Goal: Book appointment/travel/reservation

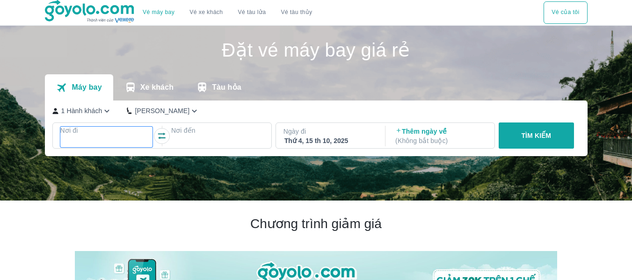
click at [104, 135] on p "Nơi đi" at bounding box center [106, 130] width 93 height 9
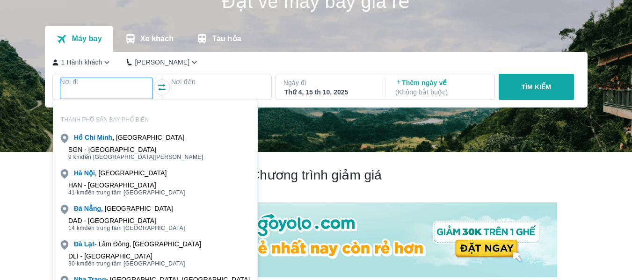
scroll to position [54, 0]
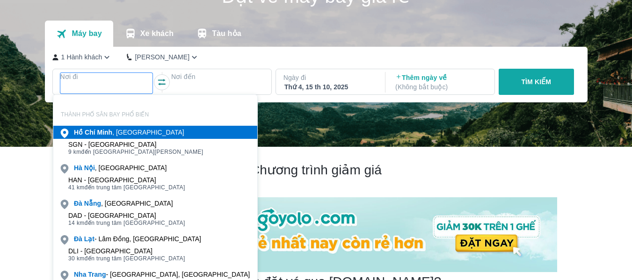
click at [104, 135] on b "Minh" at bounding box center [104, 132] width 15 height 7
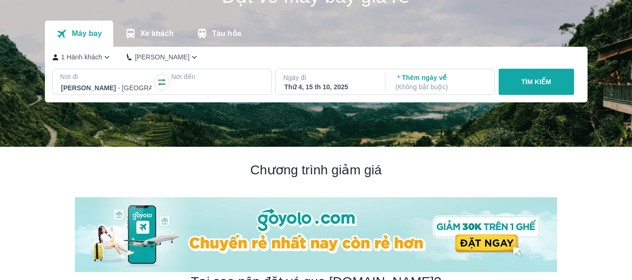
click at [185, 82] on div at bounding box center [217, 87] width 93 height 13
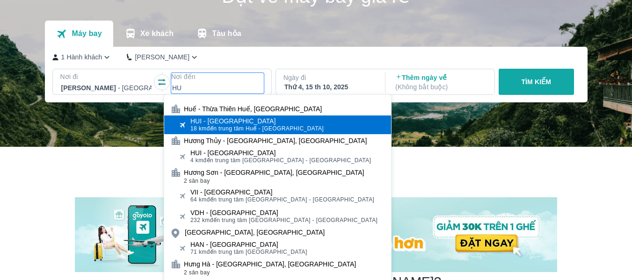
type input "HU"
click at [193, 119] on div "HUI - [GEOGRAPHIC_DATA]" at bounding box center [257, 120] width 133 height 7
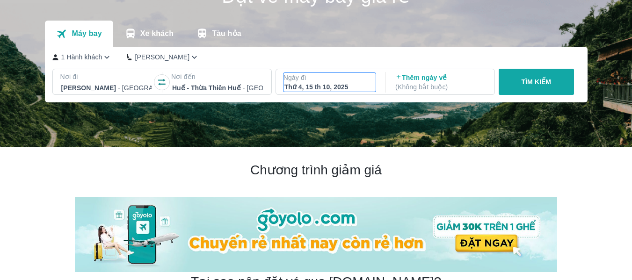
click at [359, 88] on div "Thứ 4, 15 th 10, 2025" at bounding box center [330, 86] width 91 height 9
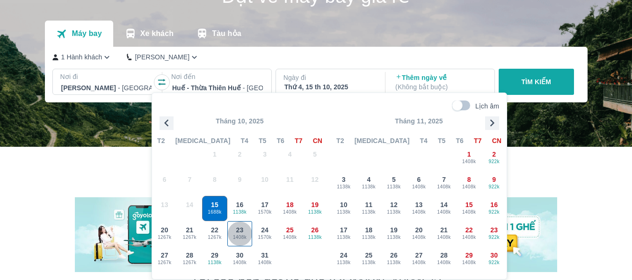
click at [240, 236] on span "1408k" at bounding box center [240, 237] width 24 height 7
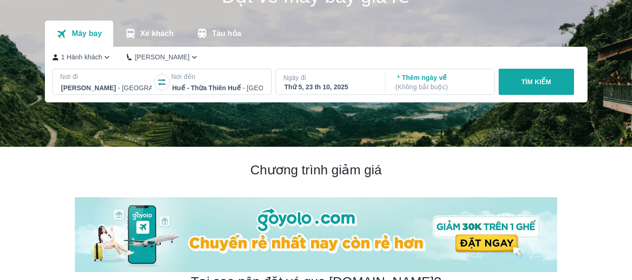
click at [523, 85] on p "TÌM KIẾM" at bounding box center [536, 81] width 30 height 9
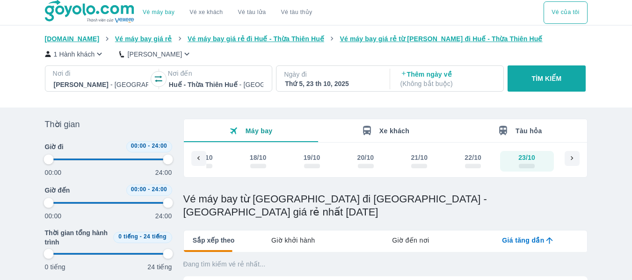
type input "97.9166666666667"
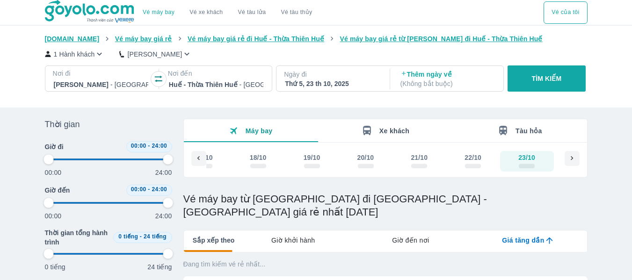
type input "97.9166666666667"
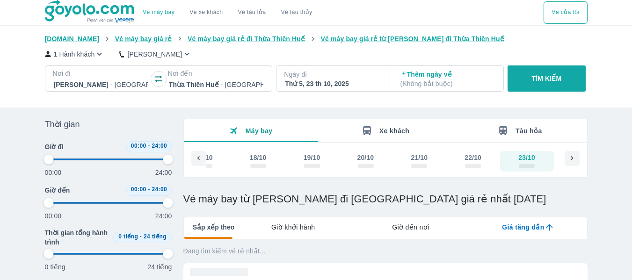
type input "97.9166666666667"
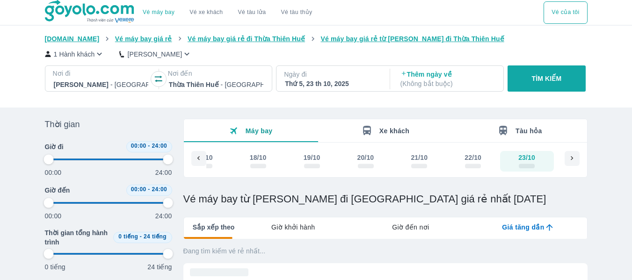
type input "97.9166666666667"
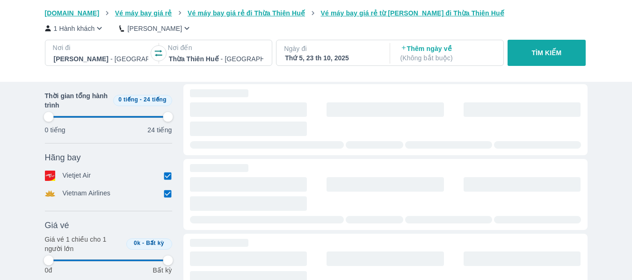
scroll to position [187, 0]
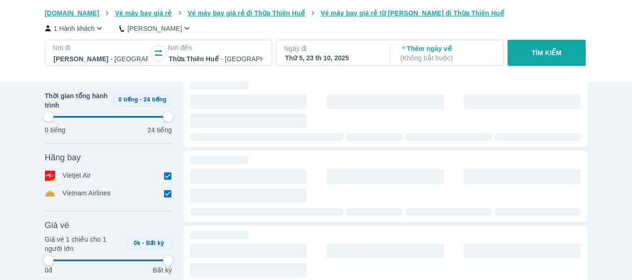
type input "97.9166666666667"
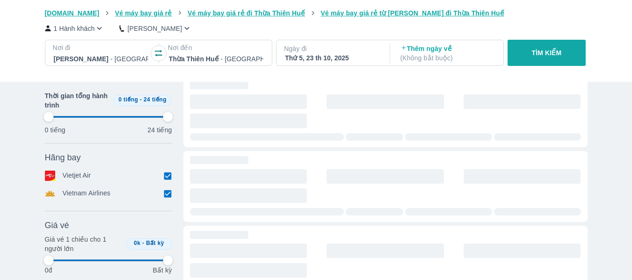
type input "97.9166666666667"
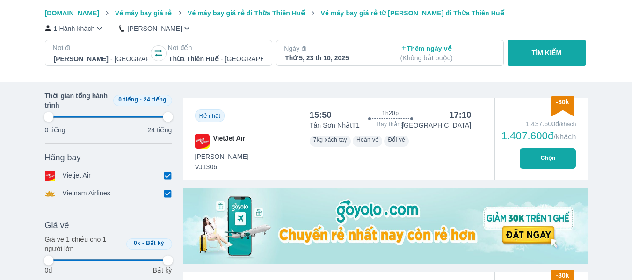
click at [169, 194] on input "checkbox" at bounding box center [168, 194] width 8 height 8
checkbox input "false"
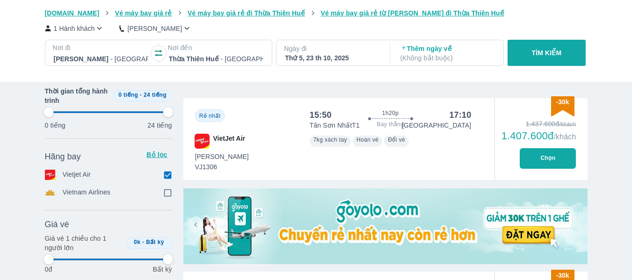
type input "97.9166666666667"
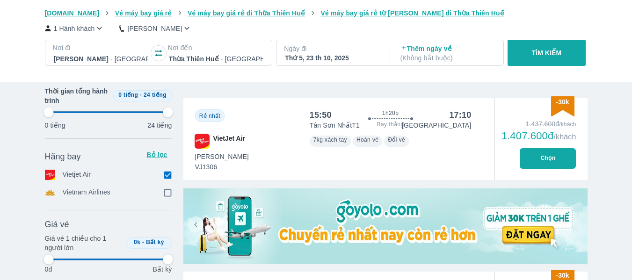
type input "97.9166666666667"
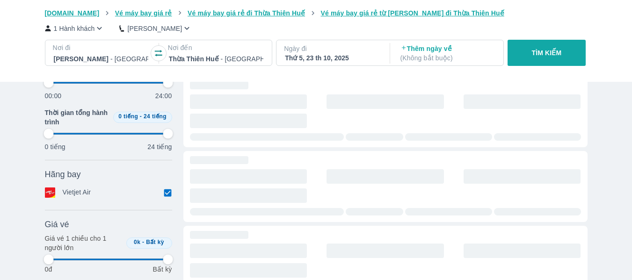
type input "97.9166666666667"
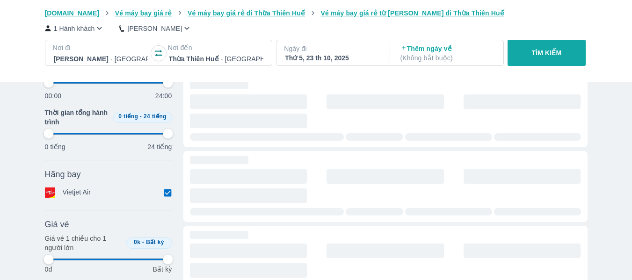
type input "97.9166666666667"
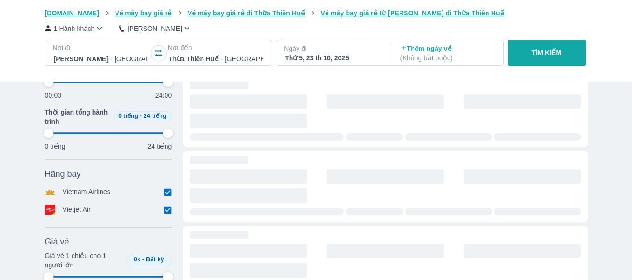
type input "97.9166666666667"
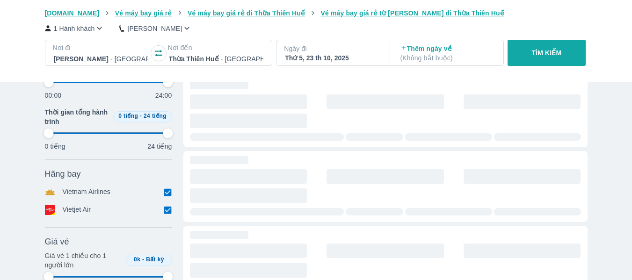
type input "97.9166666666667"
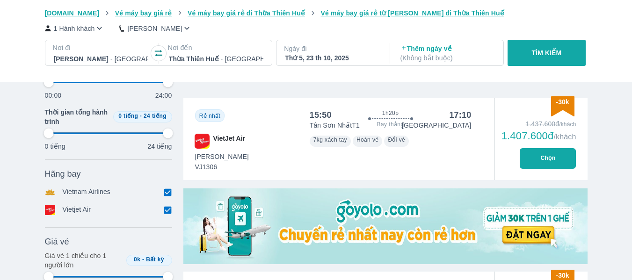
type input "97.9166666666667"
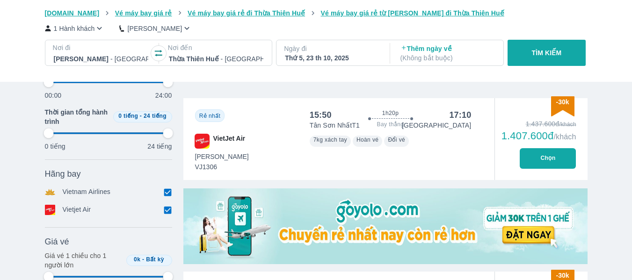
type input "97.9166666666667"
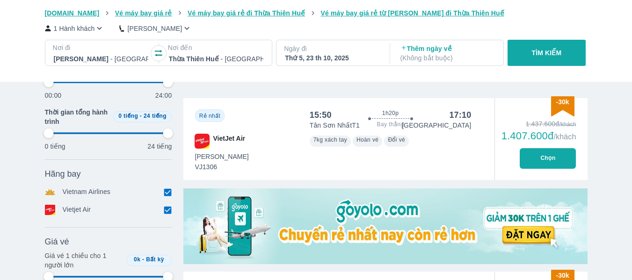
type input "97.9166666666667"
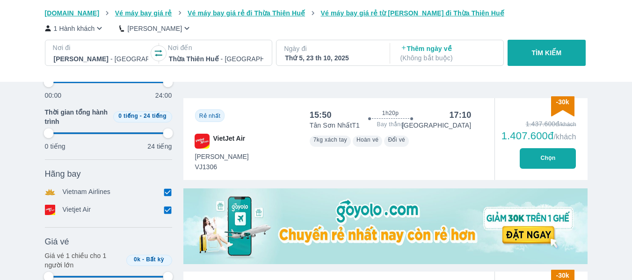
type input "97.9166666666667"
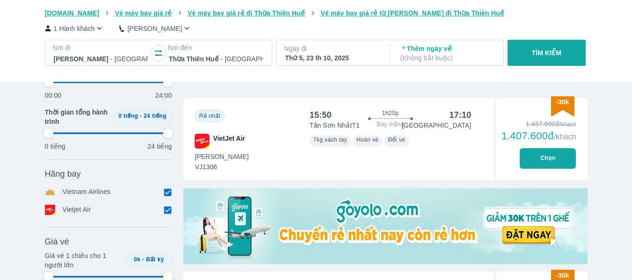
type input "97.9166666666667"
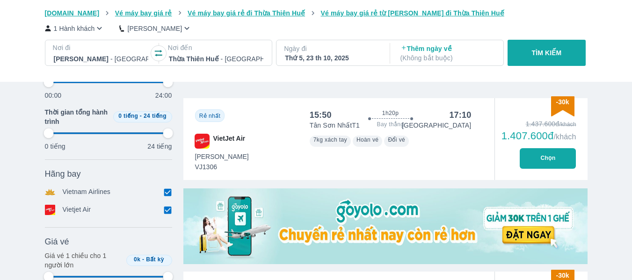
type input "97.9166666666667"
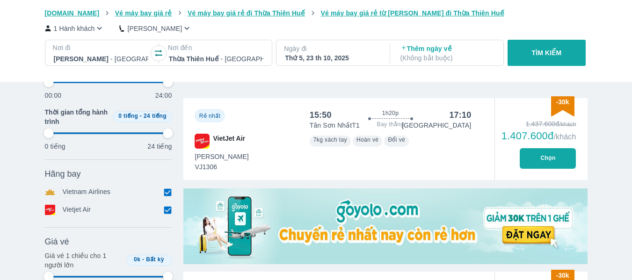
type input "97.9166666666667"
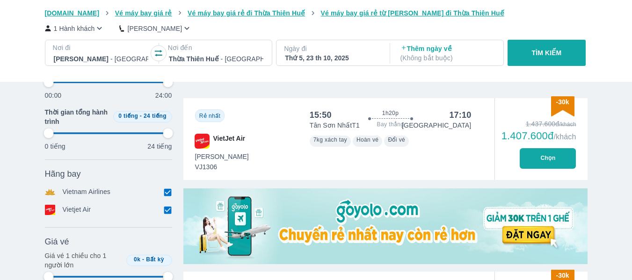
type input "97.9166666666667"
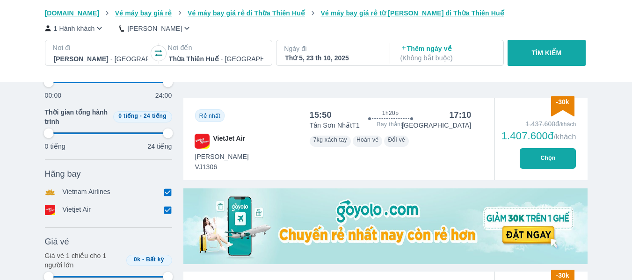
type input "97.9166666666667"
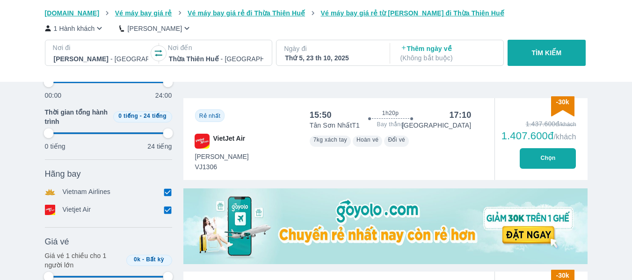
type input "97.9166666666667"
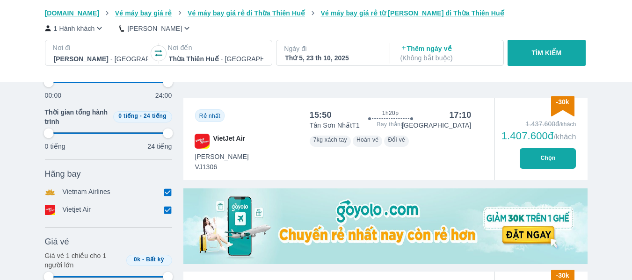
type input "97.9166666666667"
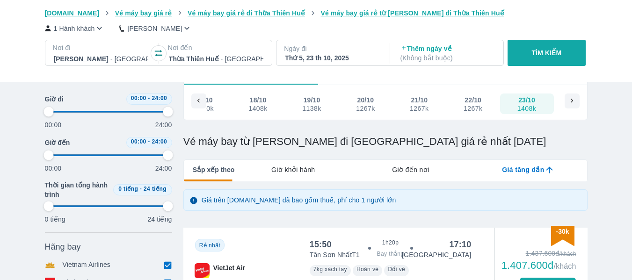
scroll to position [0, 0]
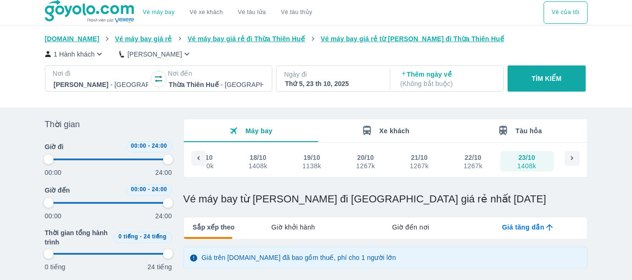
type input "97.9166666666667"
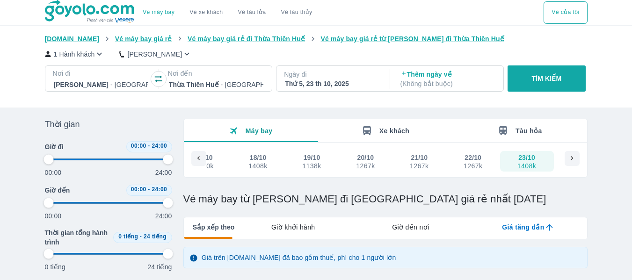
type input "97.9166666666667"
click at [161, 77] on icon "button" at bounding box center [158, 78] width 9 height 9
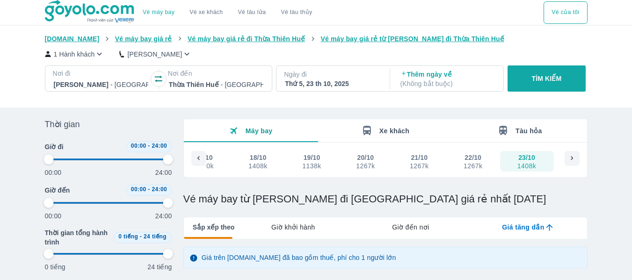
type input "97.9166666666667"
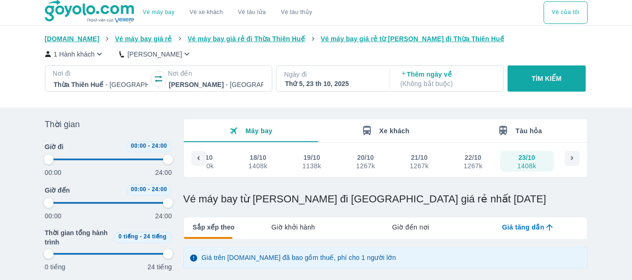
type input "97.9166666666667"
click at [535, 81] on p "TÌM KIẾM" at bounding box center [547, 78] width 30 height 9
type input "97.9166666666667"
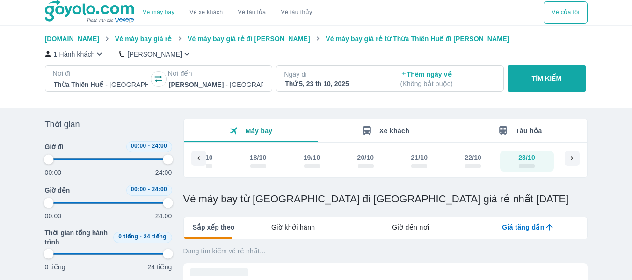
type input "97.9166666666667"
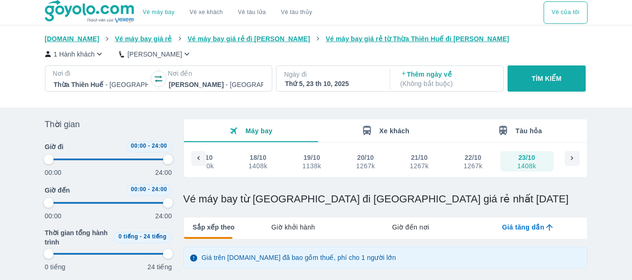
type input "97.9166666666667"
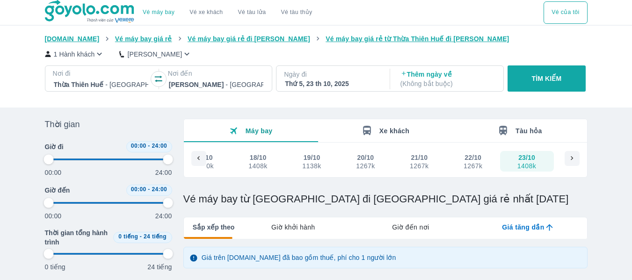
type input "97.9166666666667"
checkbox input "false"
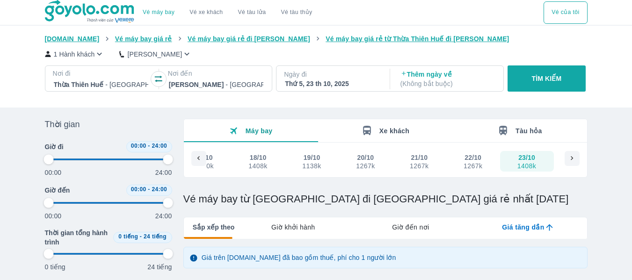
checkbox input "false"
type input "97.9166666666667"
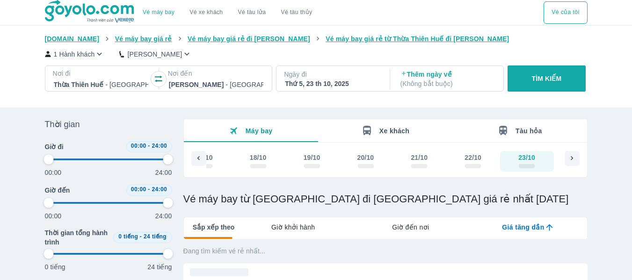
type input "97.9166666666667"
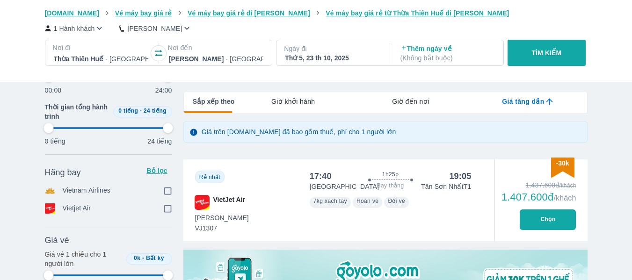
scroll to position [187, 0]
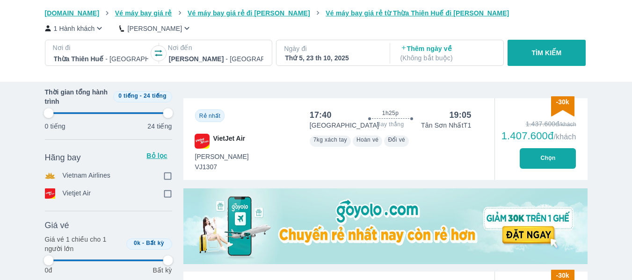
type input "97.9166666666667"
checkbox input "true"
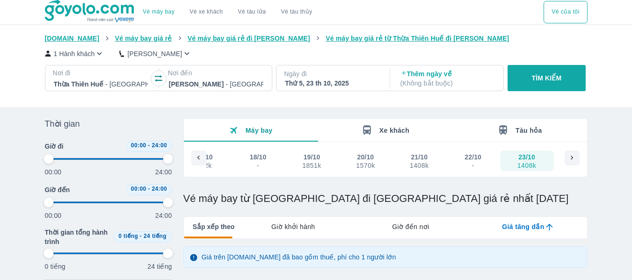
scroll to position [0, 0]
type input "97.9166666666667"
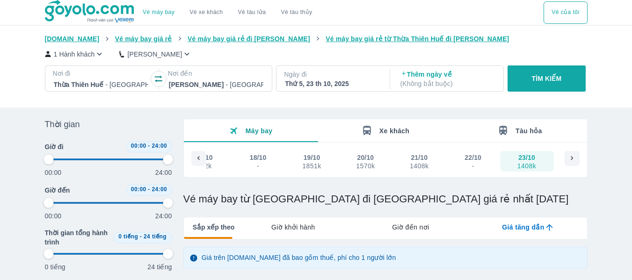
type input "97.9166666666667"
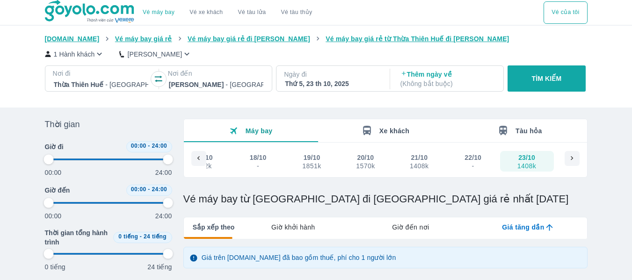
type input "97.9166666666667"
click at [313, 85] on div "Thứ 5, 23 th 10, 2025" at bounding box center [332, 83] width 95 height 9
type input "97.9166666666667"
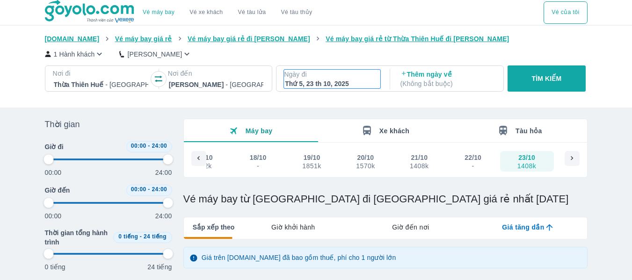
type input "97.9166666666667"
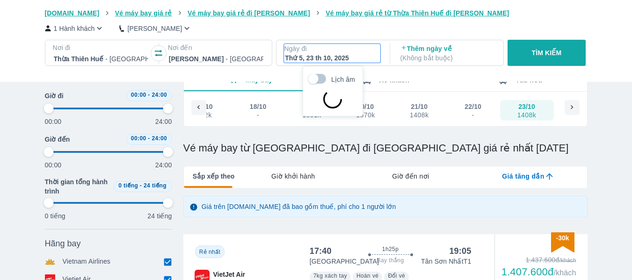
scroll to position [54, 0]
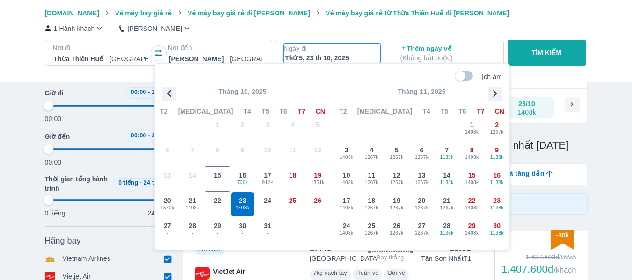
type input "97.9166666666667"
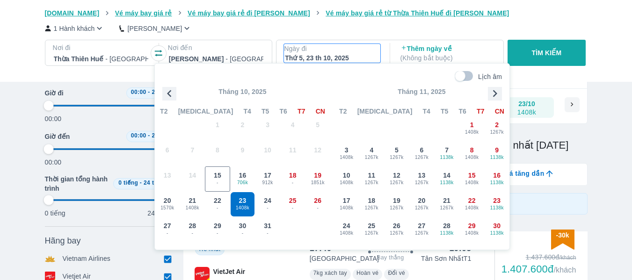
type input "97.9166666666667"
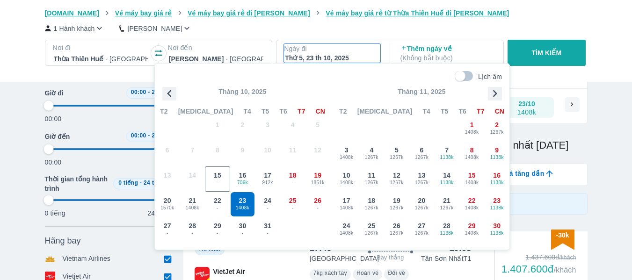
type input "97.9166666666667"
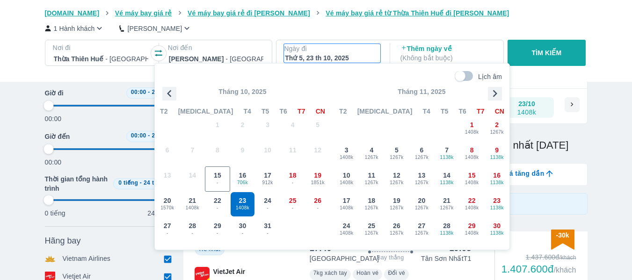
type input "97.9166666666667"
click at [491, 88] on icon "button" at bounding box center [495, 94] width 14 height 14
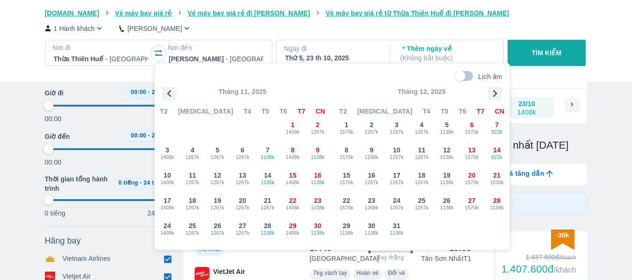
click at [491, 89] on icon "button" at bounding box center [495, 94] width 14 height 14
type input "97.9166666666667"
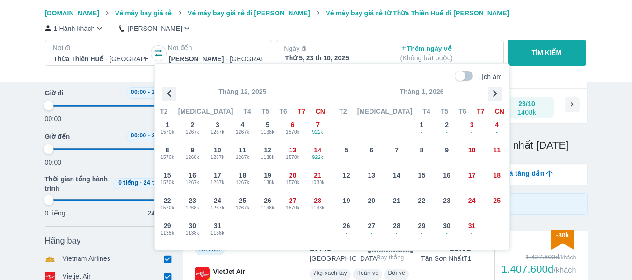
type input "97.9166666666667"
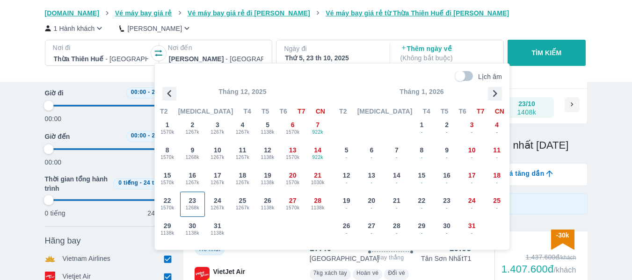
type input "97.9166666666667"
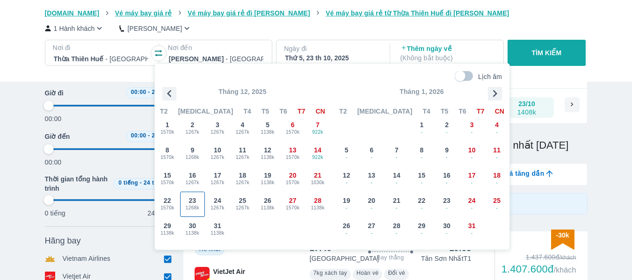
type input "97.9166666666667"
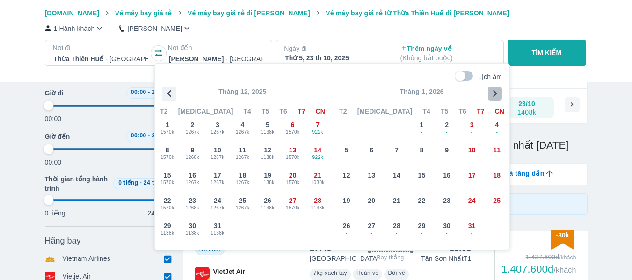
click at [495, 96] on icon "button" at bounding box center [495, 93] width 4 height 7
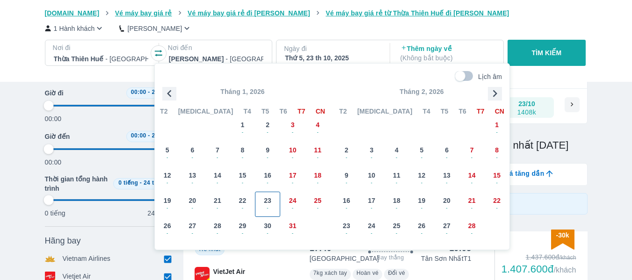
type input "97.9166666666667"
click at [350, 227] on span "23" at bounding box center [346, 225] width 7 height 9
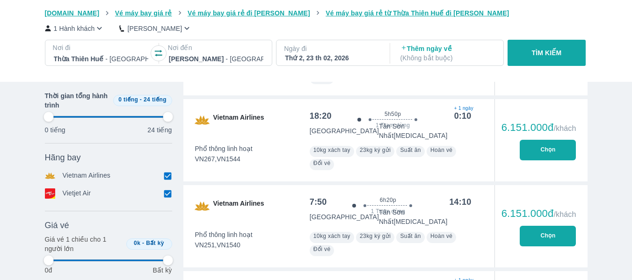
scroll to position [1567, 0]
